Goal: Transaction & Acquisition: Purchase product/service

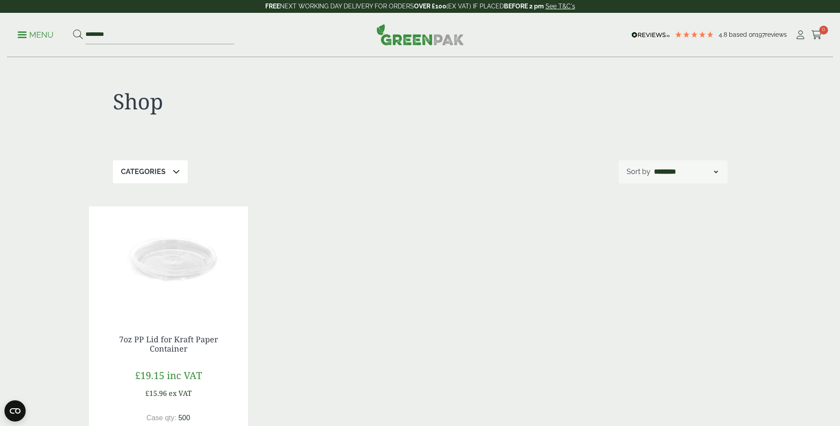
scroll to position [89, 0]
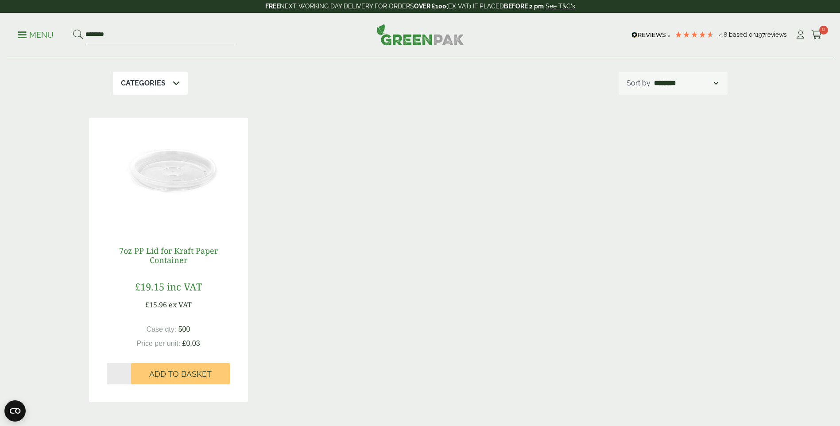
click at [142, 250] on link "7oz PP Lid for Kraft Paper Container" at bounding box center [168, 255] width 99 height 20
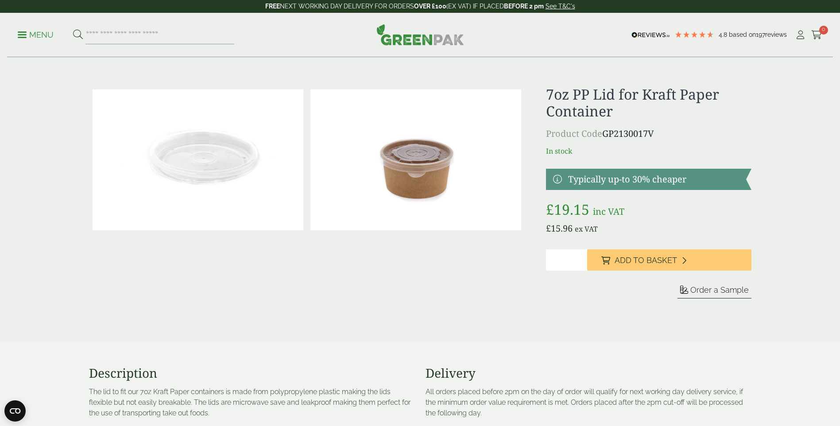
drag, startPoint x: 567, startPoint y: 255, endPoint x: 543, endPoint y: 258, distance: 24.1
click at [543, 258] on div "£" at bounding box center [420, 203] width 673 height 234
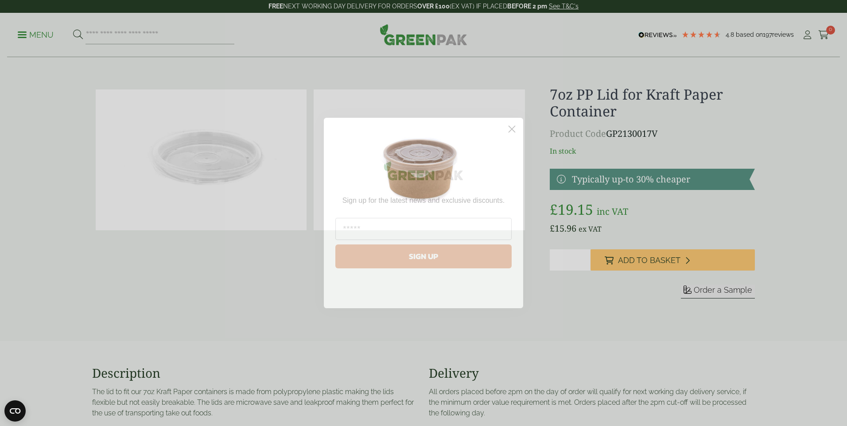
click at [510, 134] on circle "Close dialog" at bounding box center [512, 129] width 15 height 15
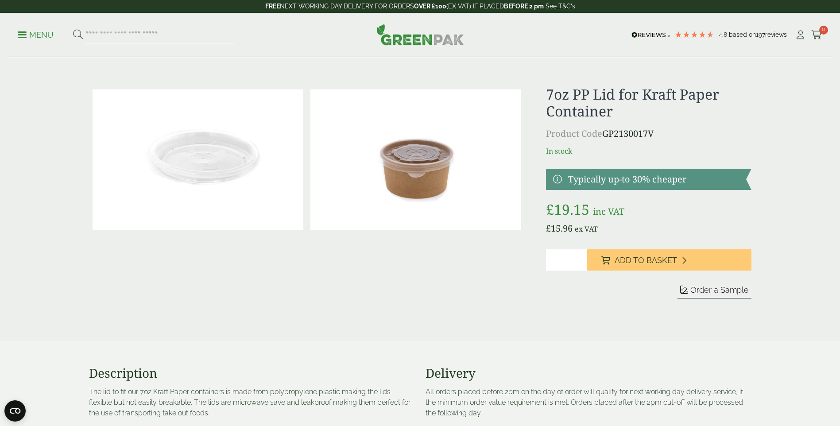
drag, startPoint x: 567, startPoint y: 257, endPoint x: 541, endPoint y: 259, distance: 25.3
click at [541, 259] on div "£" at bounding box center [420, 203] width 673 height 234
click at [587, 249] on button "Add to Basket" at bounding box center [669, 259] width 164 height 21
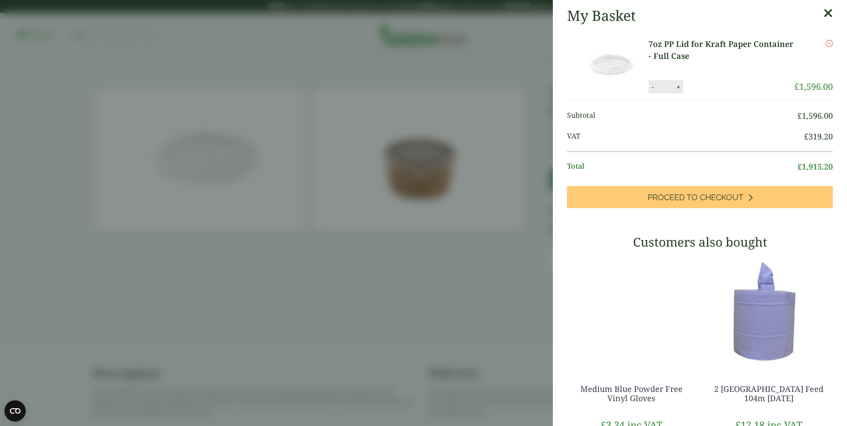
click at [815, 60] on div "Remove" at bounding box center [813, 59] width 39 height 42
click at [665, 86] on input "***" at bounding box center [665, 87] width 18 height 19
click at [824, 13] on icon at bounding box center [828, 13] width 9 height 12
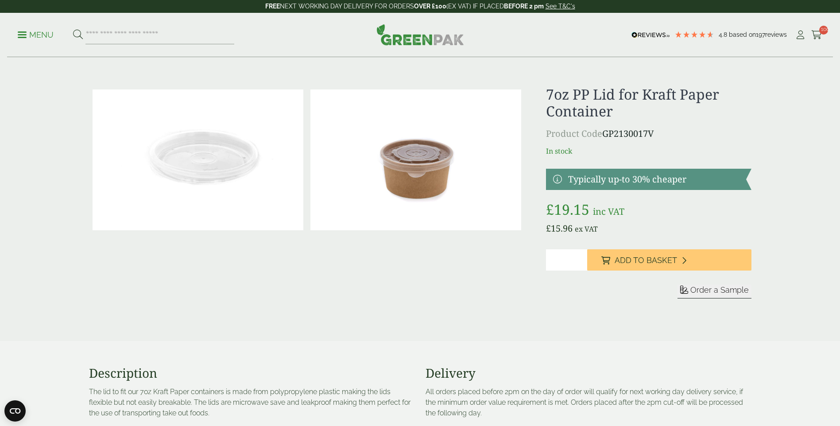
drag, startPoint x: 572, startPoint y: 260, endPoint x: 524, endPoint y: 255, distance: 48.1
click at [524, 255] on div "£" at bounding box center [420, 203] width 673 height 234
click at [577, 296] on div "Order a Sample" at bounding box center [648, 292] width 205 height 14
drag, startPoint x: 560, startPoint y: 263, endPoint x: 526, endPoint y: 262, distance: 33.7
click at [526, 262] on div "£" at bounding box center [420, 203] width 673 height 234
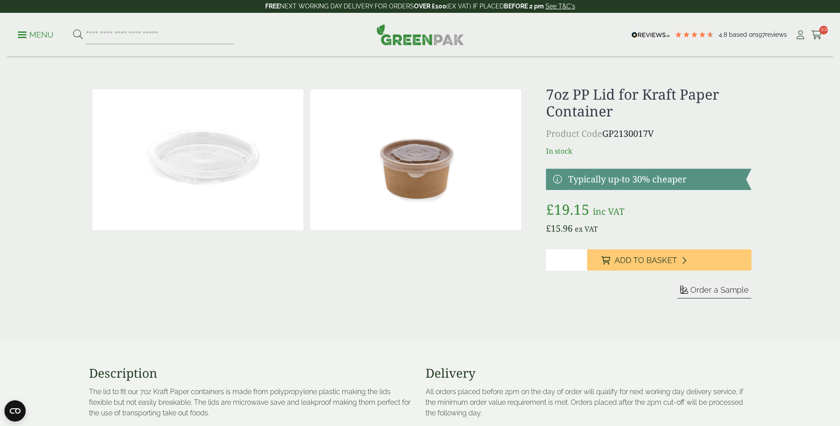
type input "***"
click at [589, 284] on div "Sleeve for" at bounding box center [648, 284] width 205 height 70
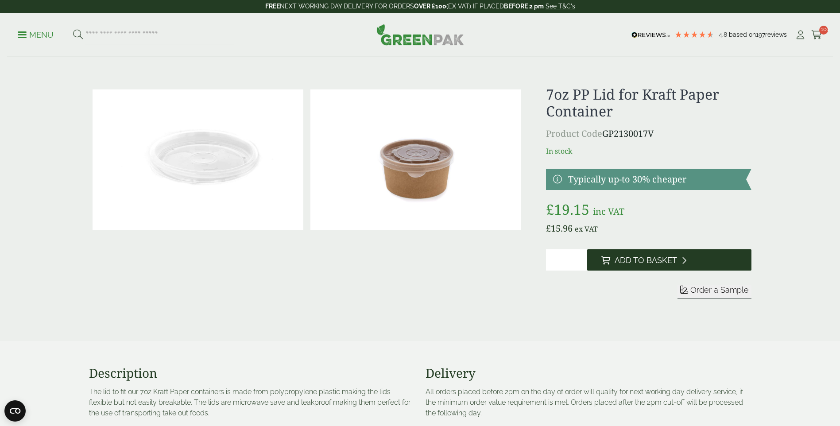
click at [612, 257] on button "Add to Basket" at bounding box center [669, 259] width 164 height 21
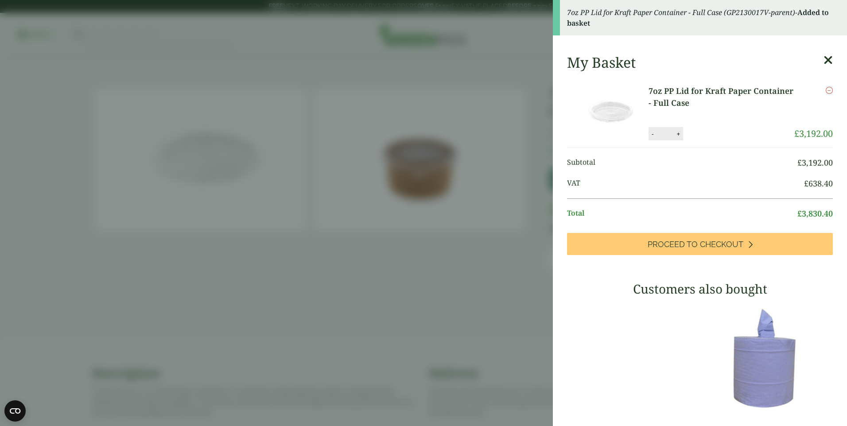
click at [651, 135] on button "-" at bounding box center [652, 134] width 7 height 8
drag, startPoint x: 661, startPoint y: 129, endPoint x: 648, endPoint y: 131, distance: 13.4
click at [649, 131] on div "- *** +" at bounding box center [666, 133] width 35 height 13
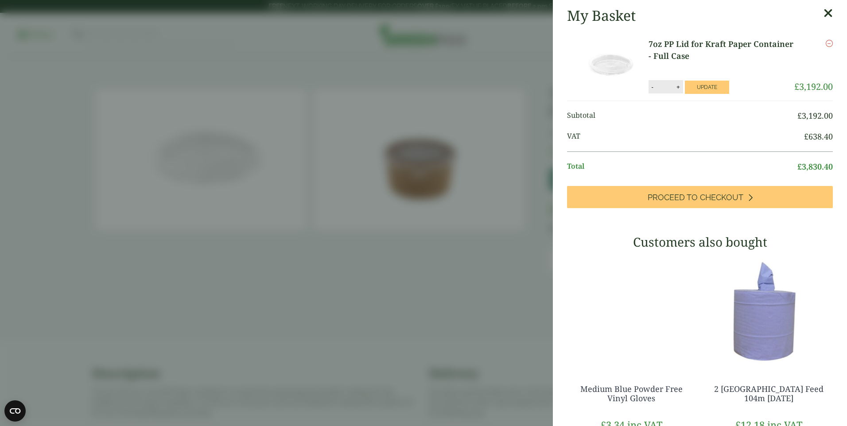
scroll to position [0, 7]
drag, startPoint x: 650, startPoint y: 85, endPoint x: 664, endPoint y: 82, distance: 13.9
click at [664, 82] on input "****" at bounding box center [665, 87] width 18 height 19
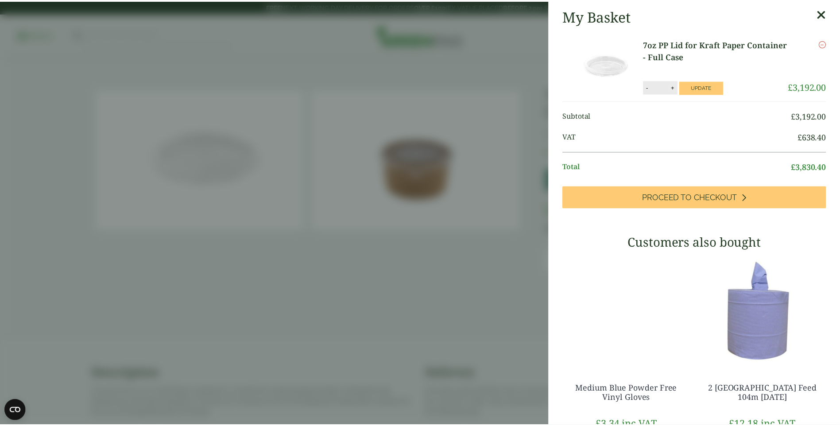
scroll to position [0, 0]
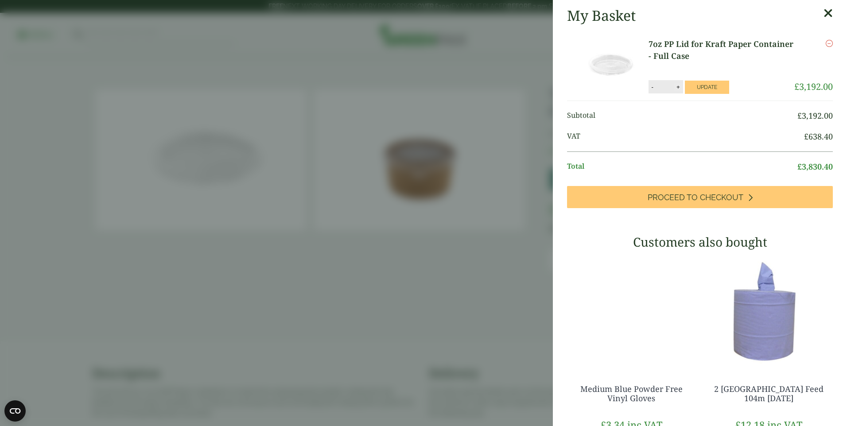
click at [674, 83] on button "+" at bounding box center [678, 87] width 9 height 8
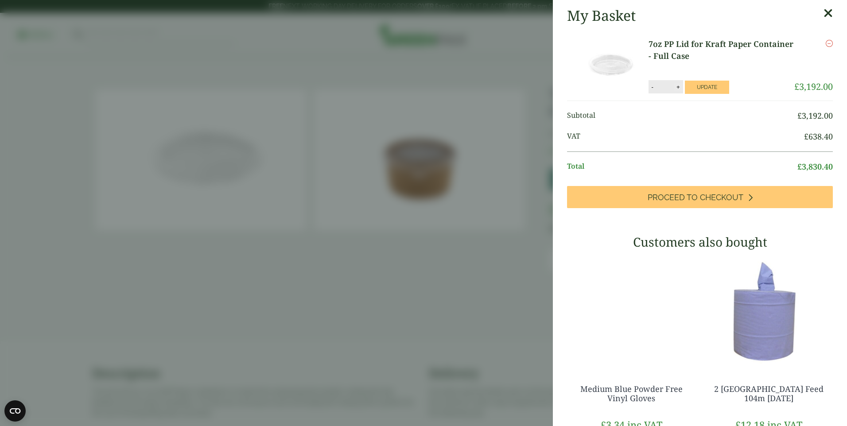
type input "****"
click at [824, 12] on icon at bounding box center [828, 13] width 9 height 12
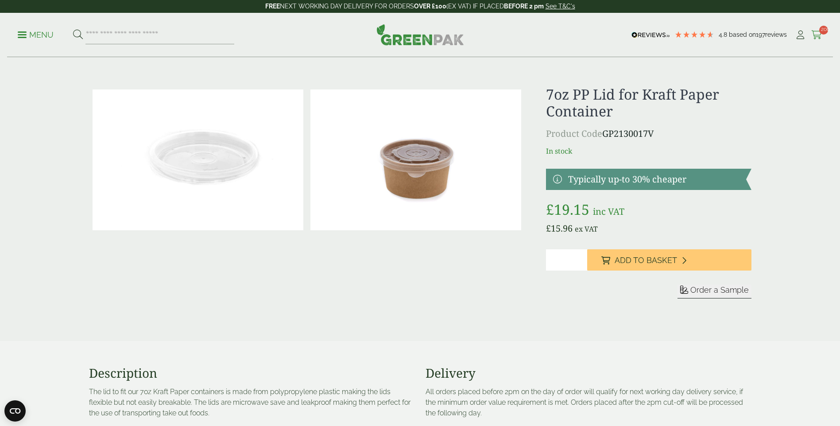
click at [823, 31] on span "200" at bounding box center [824, 30] width 9 height 9
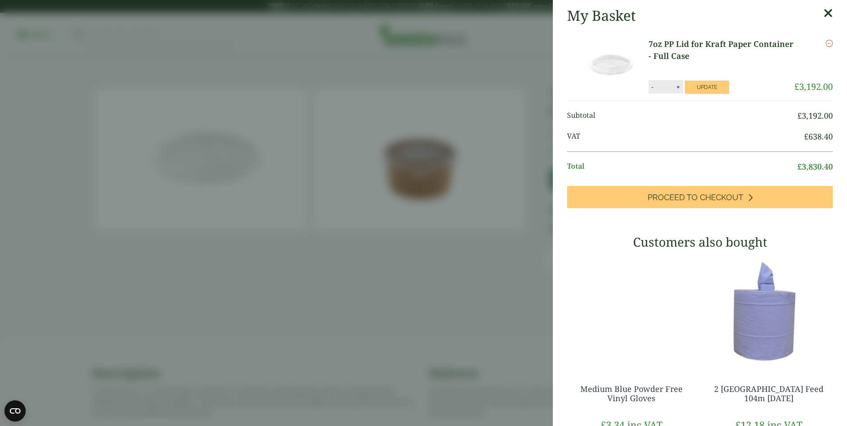
click at [824, 12] on icon at bounding box center [828, 13] width 9 height 12
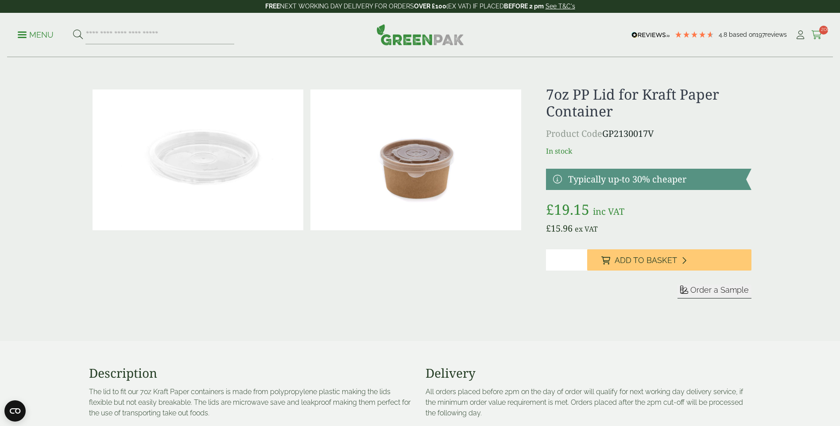
click at [820, 33] on icon at bounding box center [817, 35] width 11 height 9
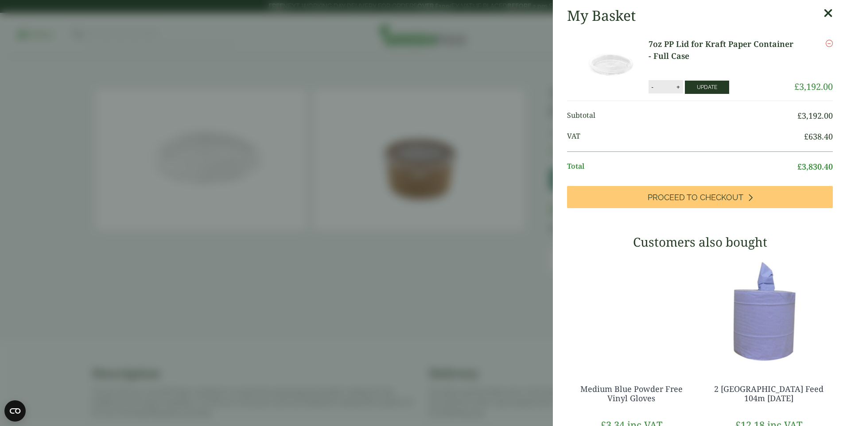
click at [702, 82] on button "Update" at bounding box center [707, 87] width 44 height 13
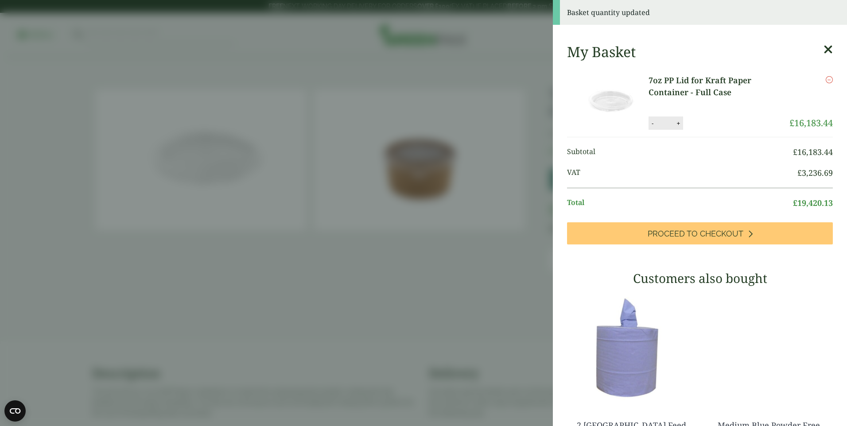
click at [824, 49] on icon at bounding box center [828, 49] width 9 height 12
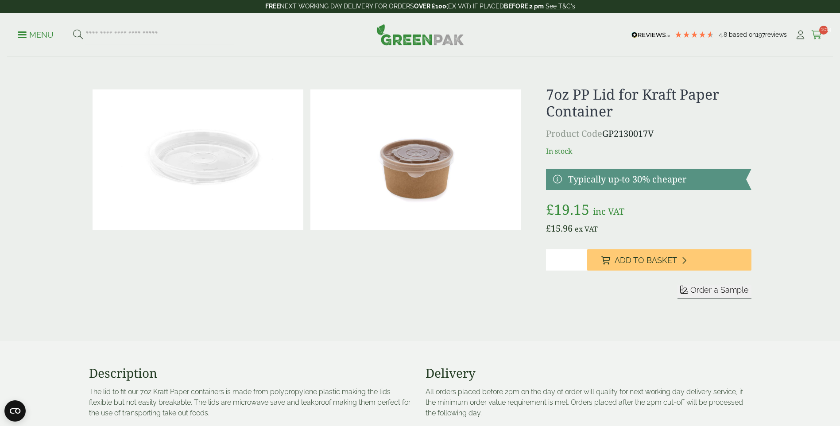
click at [818, 28] on link "Cart 1014" at bounding box center [817, 34] width 11 height 13
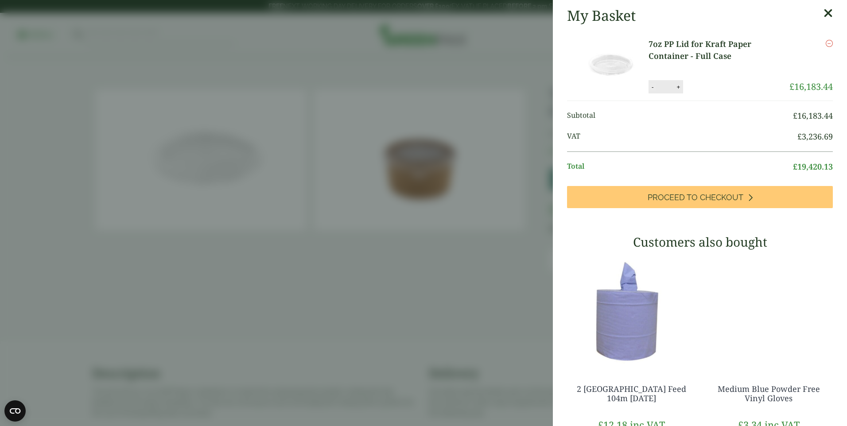
click at [649, 87] on button "-" at bounding box center [652, 87] width 7 height 8
type input "****"
click at [692, 80] on button "Update" at bounding box center [704, 86] width 44 height 13
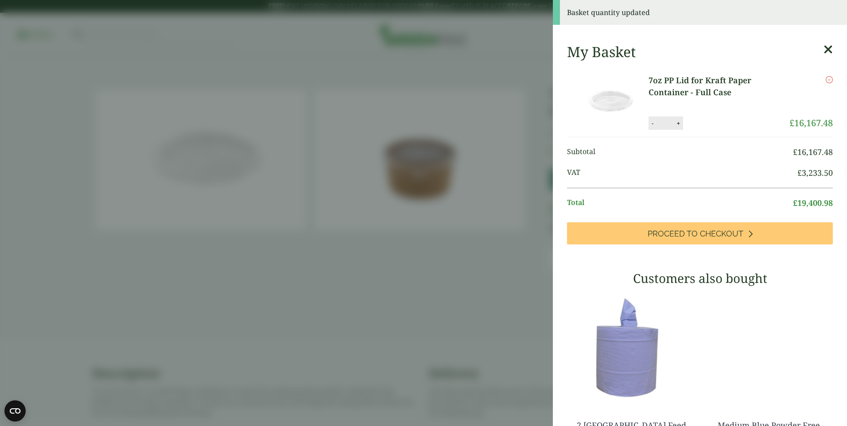
click at [649, 121] on button "-" at bounding box center [652, 124] width 7 height 8
click at [646, 119] on button "-" at bounding box center [649, 123] width 7 height 8
drag, startPoint x: 661, startPoint y: 117, endPoint x: 646, endPoint y: 117, distance: 15.1
click at [654, 117] on input "****" at bounding box center [663, 122] width 18 height 19
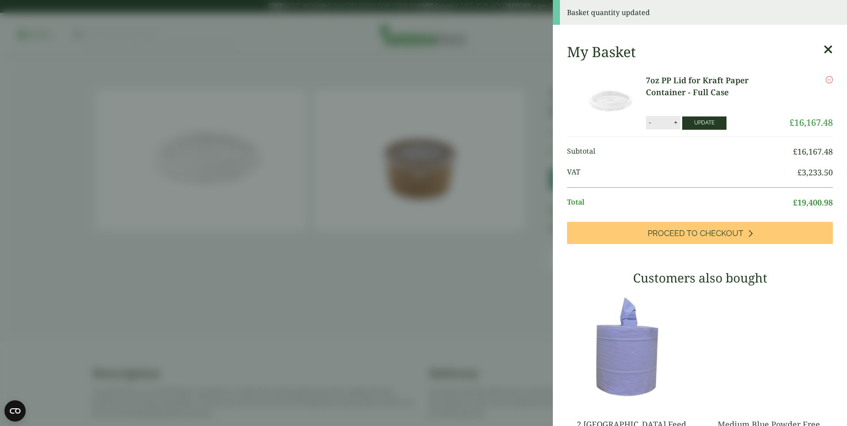
click at [708, 118] on button "Update" at bounding box center [704, 123] width 44 height 13
type input "****"
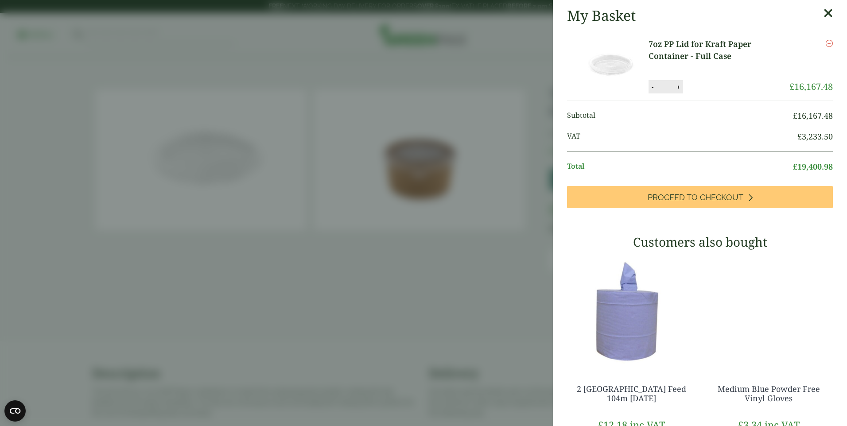
click at [826, 46] on icon "Remove this item" at bounding box center [829, 43] width 7 height 7
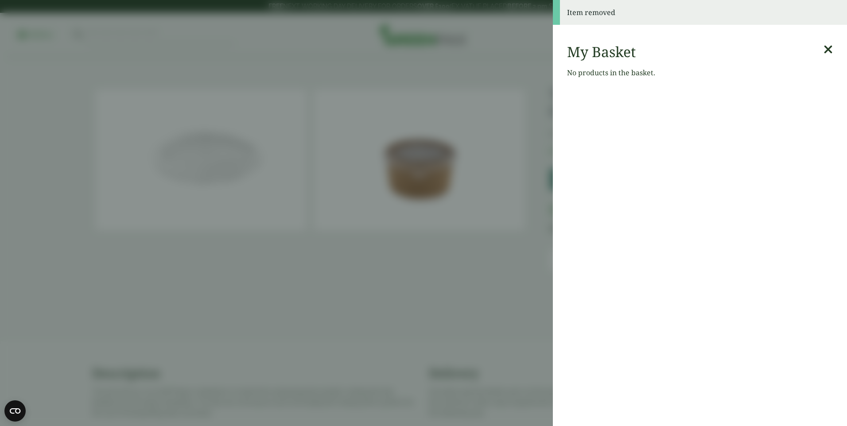
click at [824, 48] on icon at bounding box center [828, 49] width 9 height 12
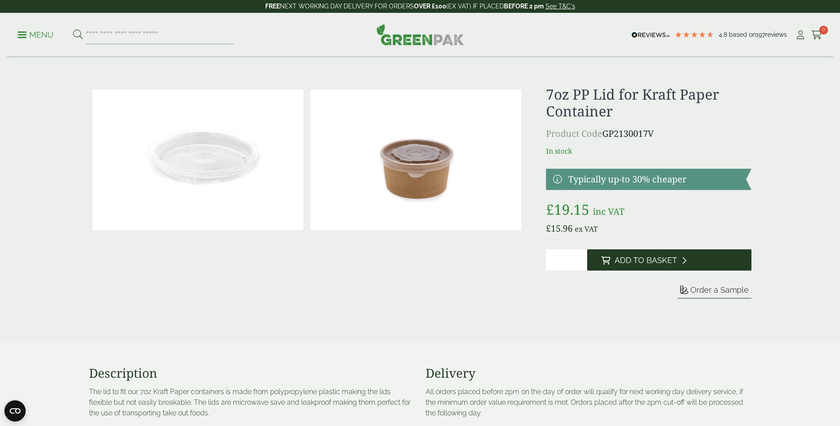
click at [615, 257] on span "Add to Basket" at bounding box center [646, 261] width 62 height 10
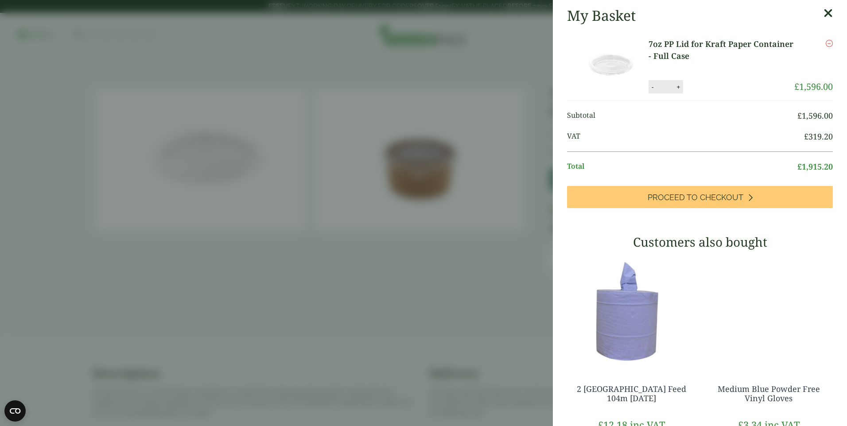
click at [824, 12] on icon at bounding box center [828, 13] width 9 height 12
